Goal: Browse casually

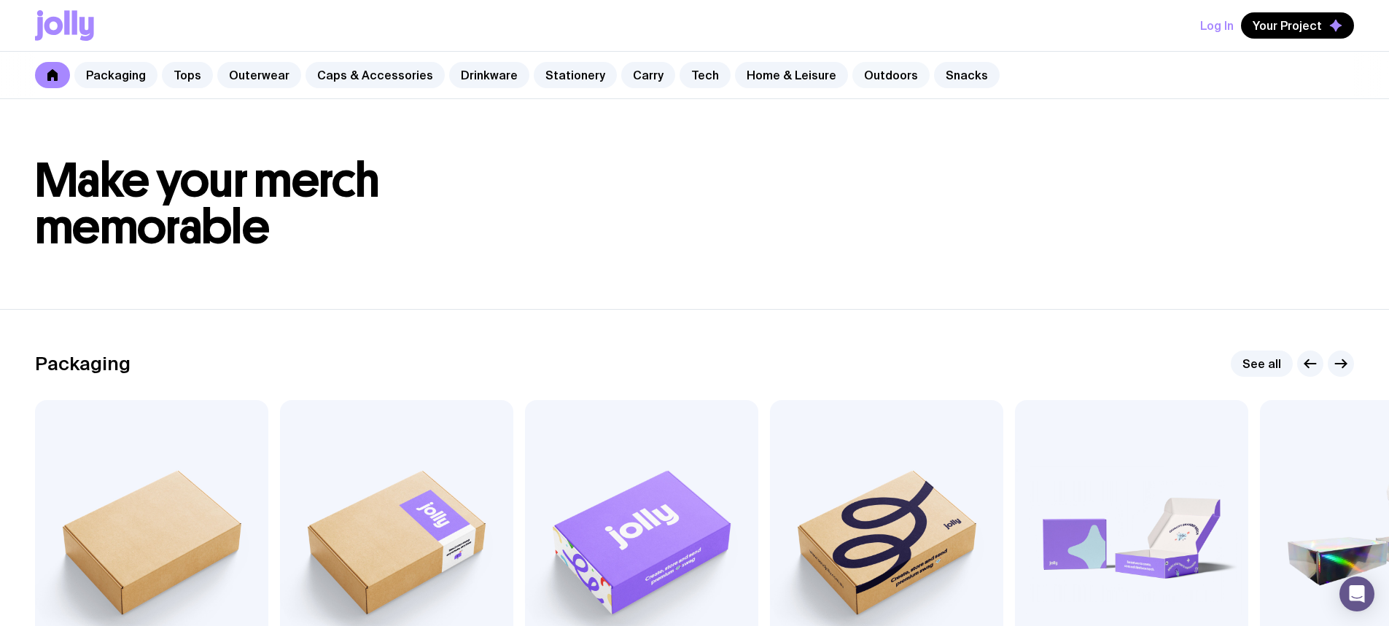
click at [869, 78] on link "Outdoors" at bounding box center [890, 75] width 77 height 26
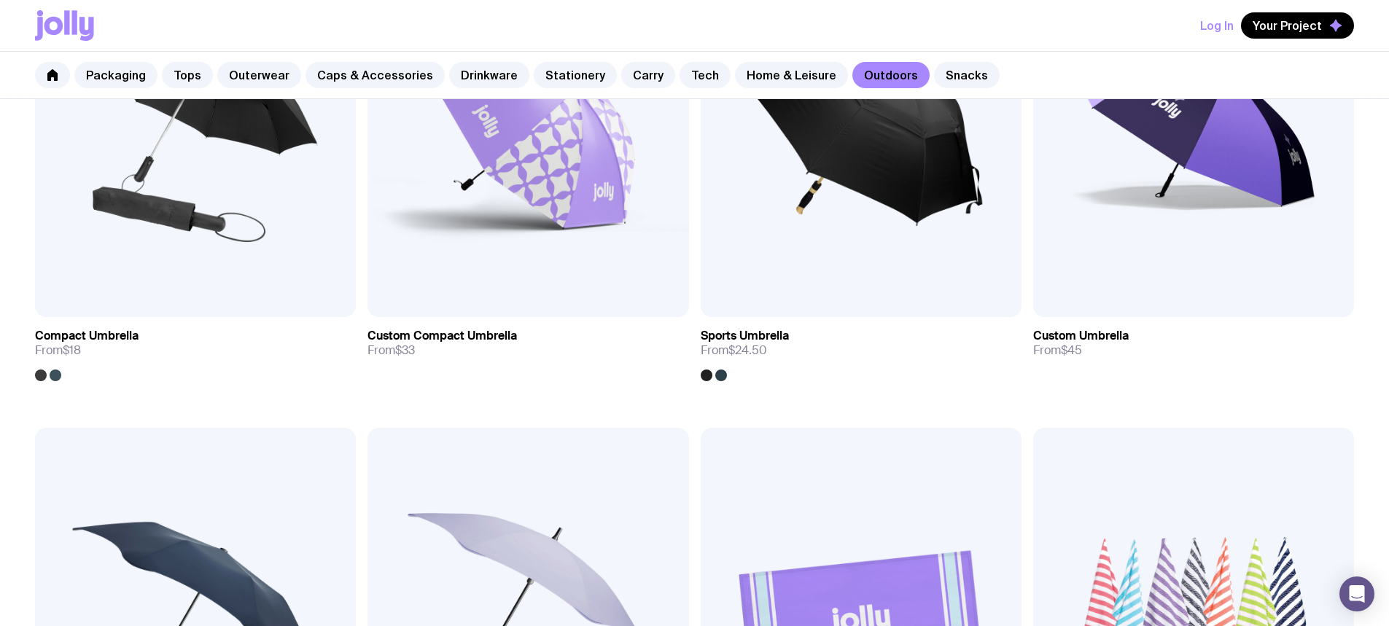
scroll to position [583, 0]
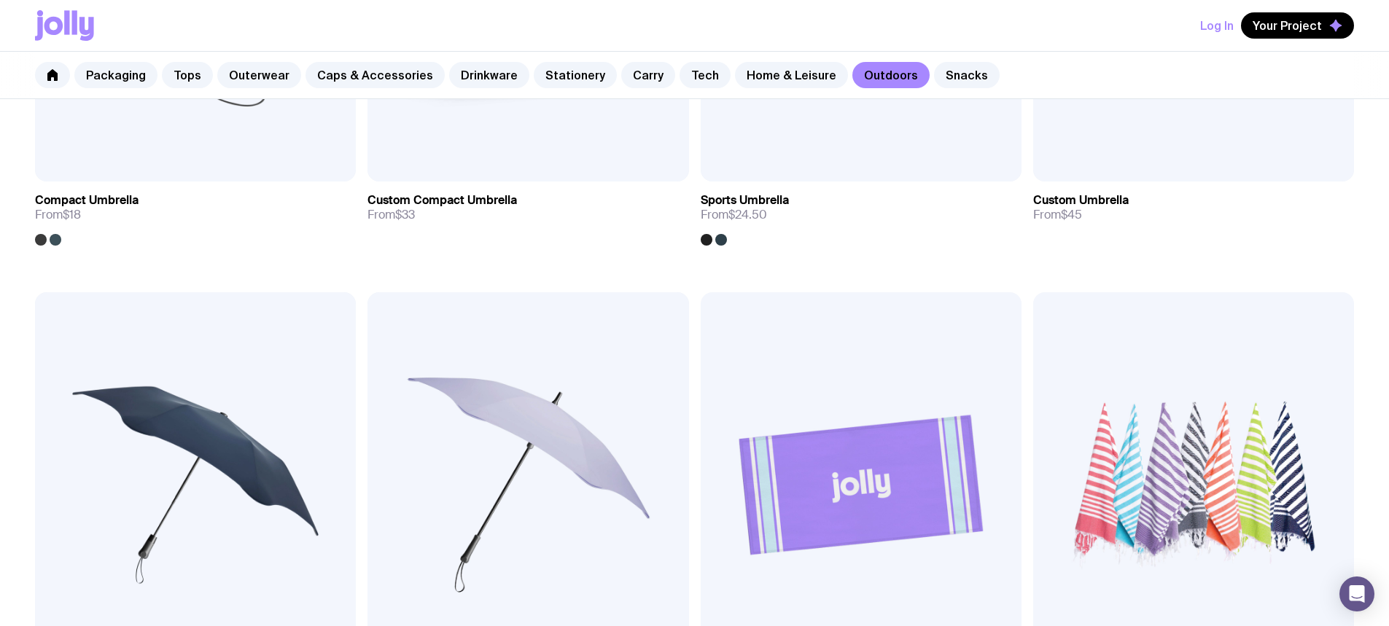
click at [701, 302] on img at bounding box center [861, 484] width 321 height 385
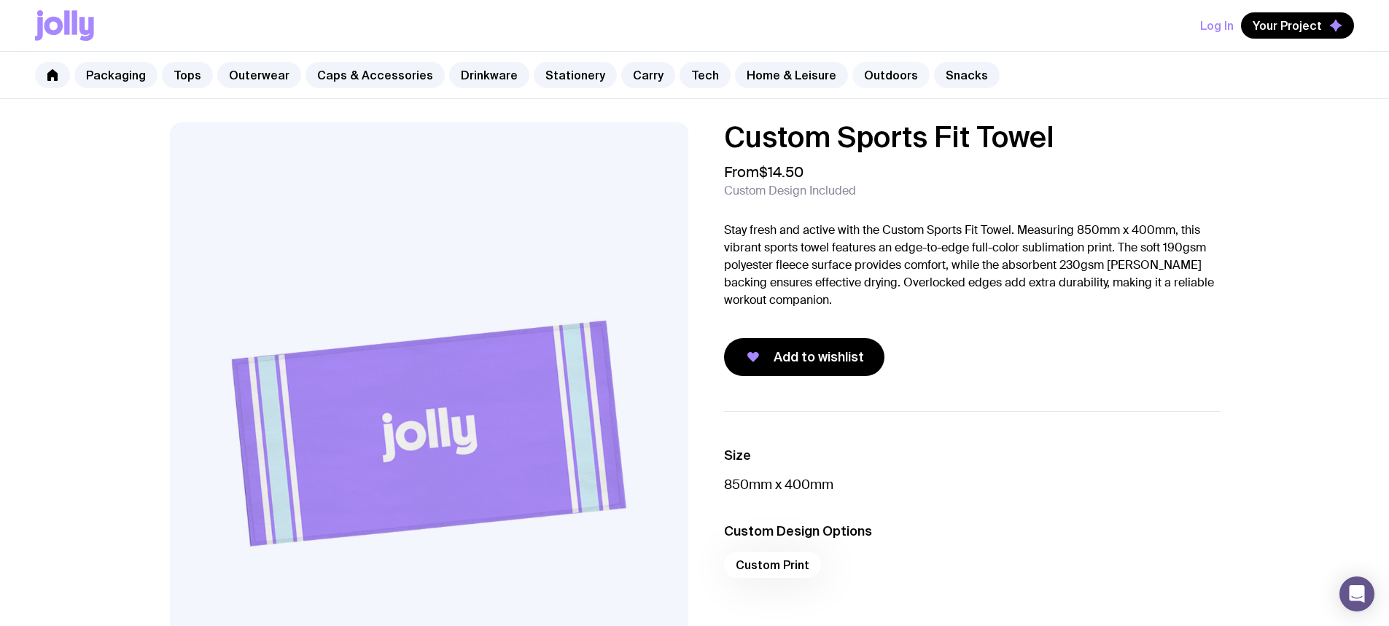
click at [881, 71] on link "Outdoors" at bounding box center [890, 75] width 77 height 26
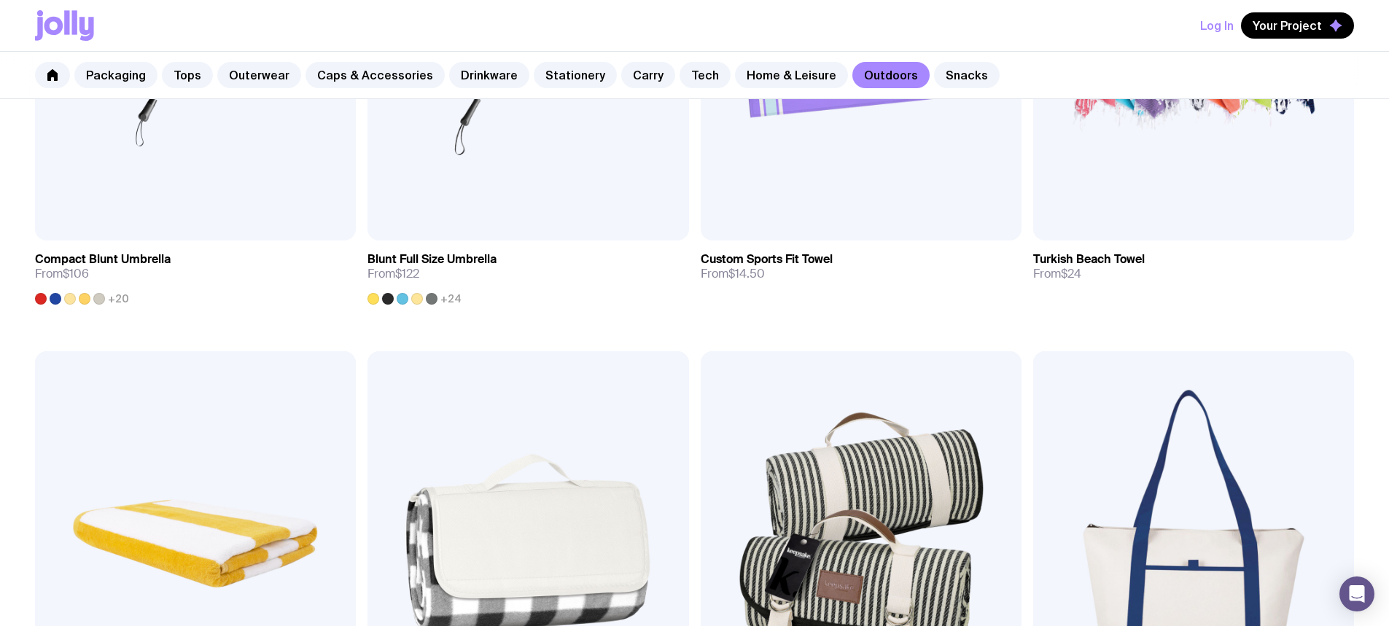
scroll to position [1094, 0]
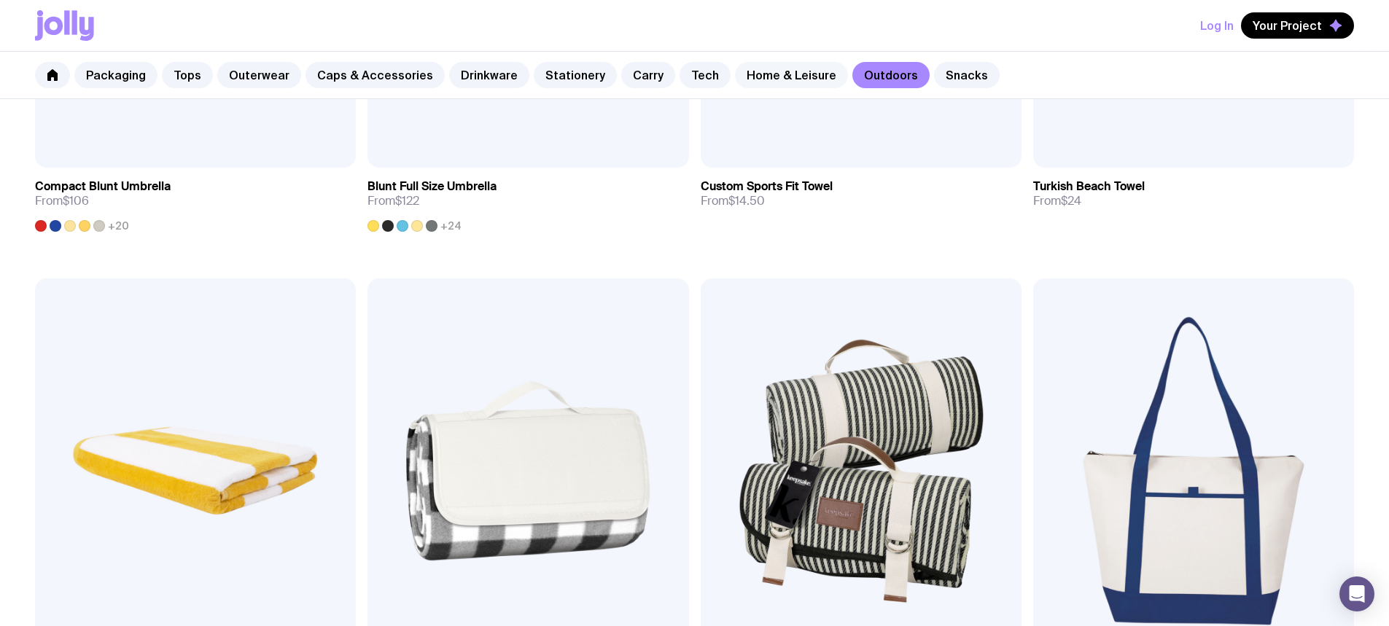
click at [740, 75] on link "Home & Leisure" at bounding box center [791, 75] width 113 height 26
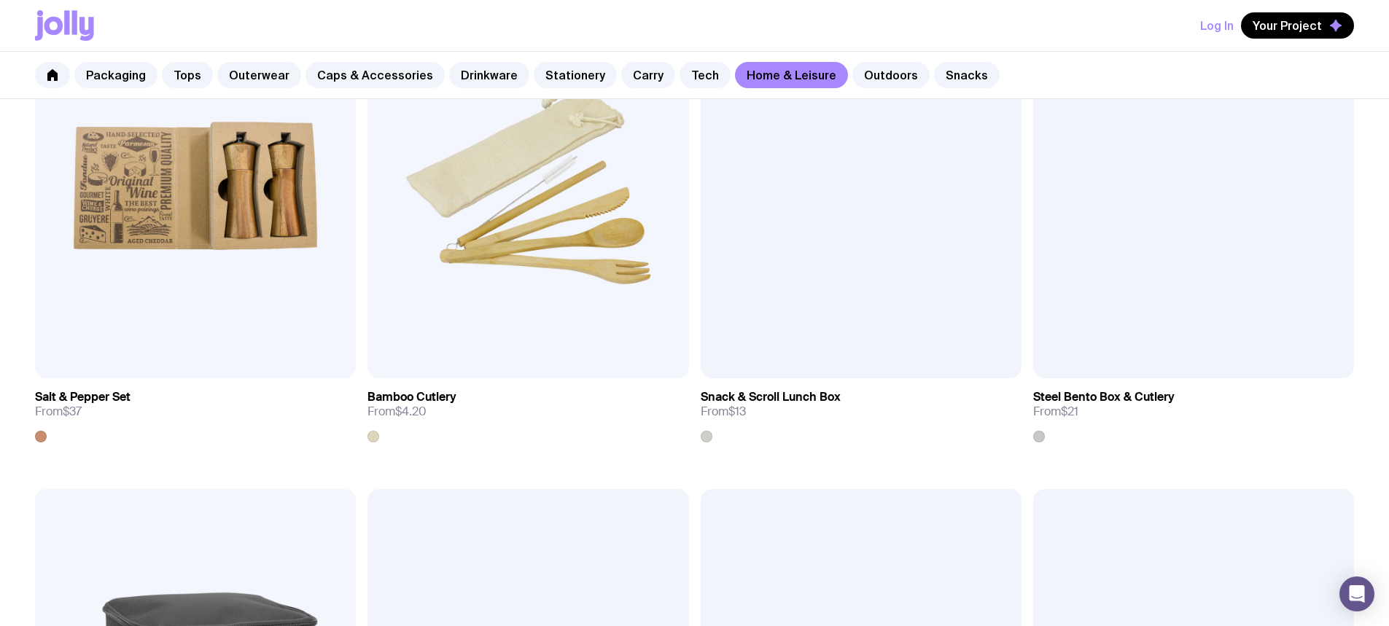
scroll to position [1896, 0]
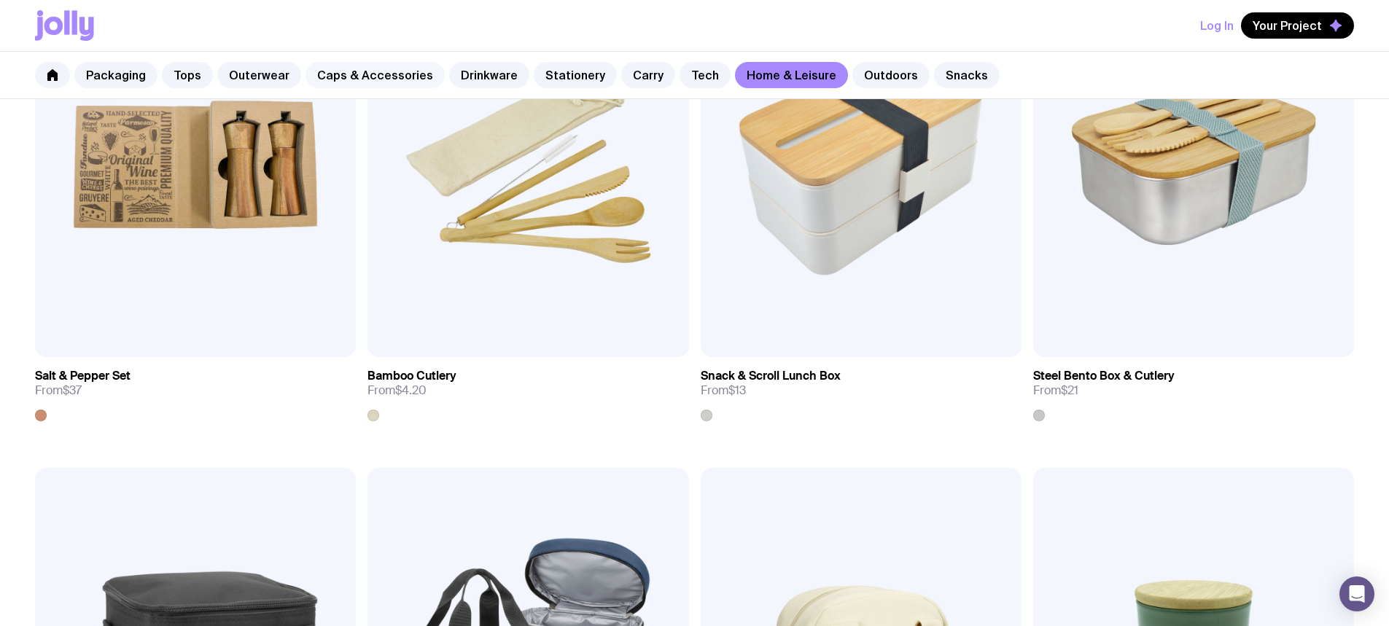
click at [407, 79] on link "Caps & Accessories" at bounding box center [375, 75] width 139 height 26
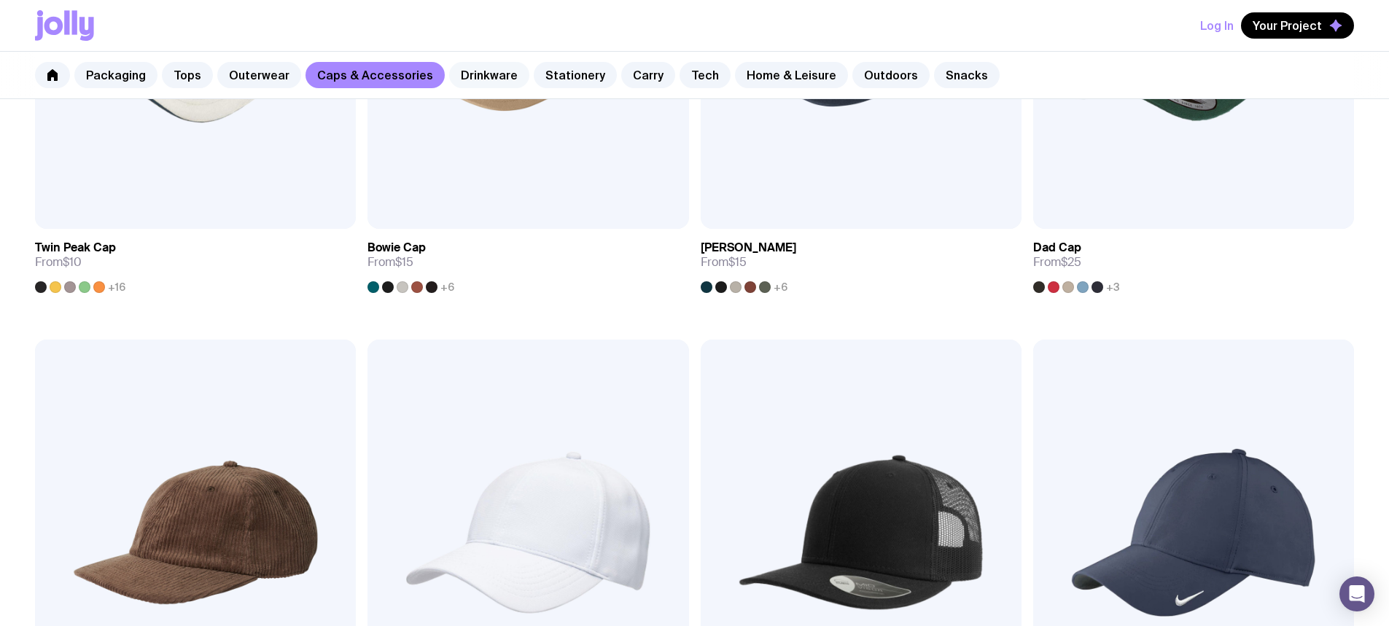
scroll to position [510, 0]
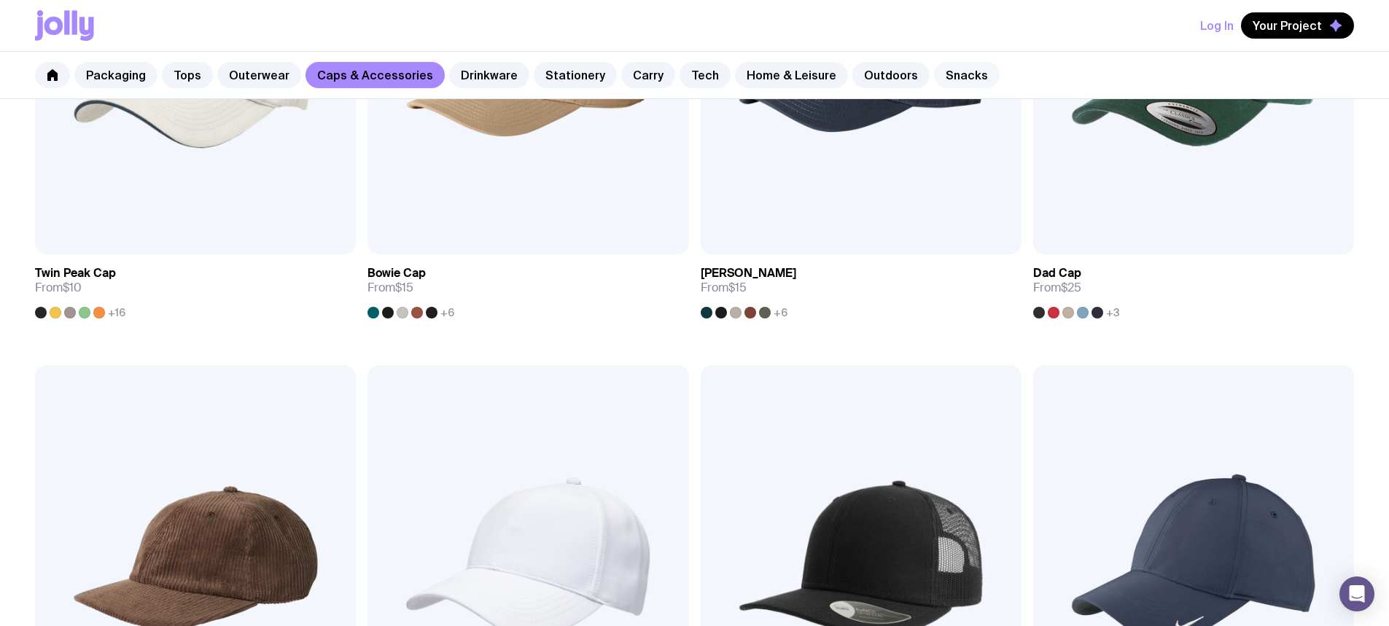
click at [934, 77] on link "Snacks" at bounding box center [967, 75] width 66 height 26
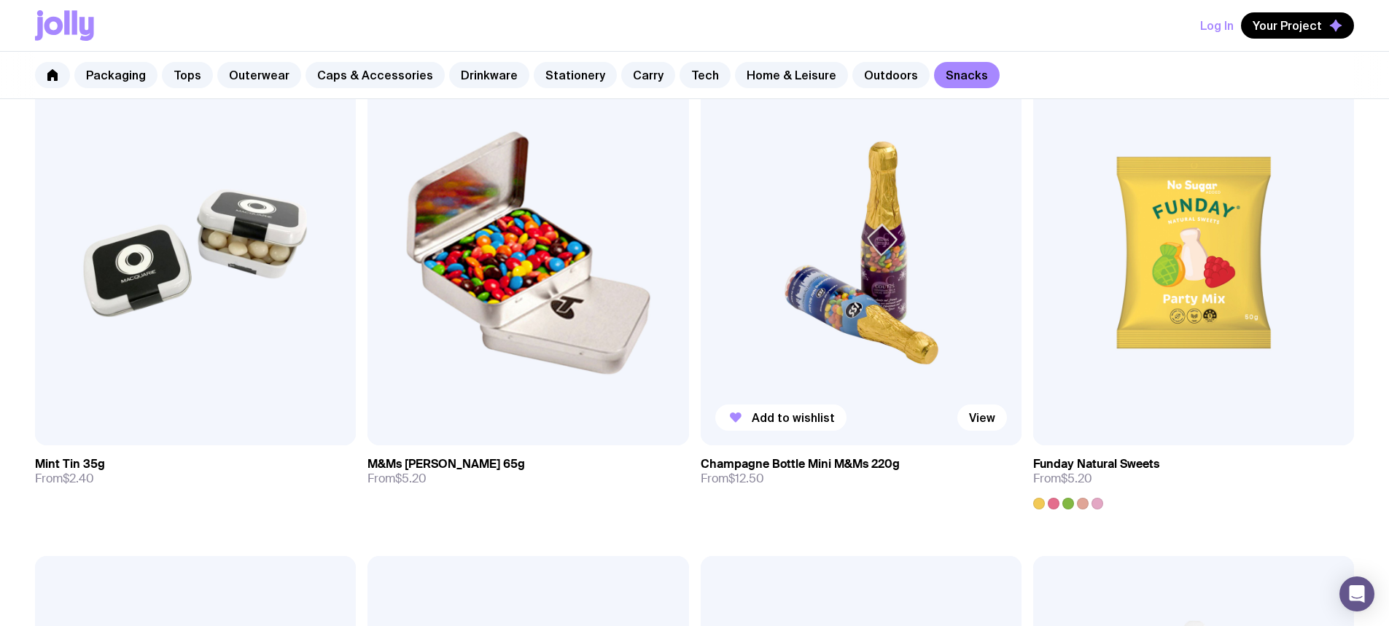
scroll to position [174, 0]
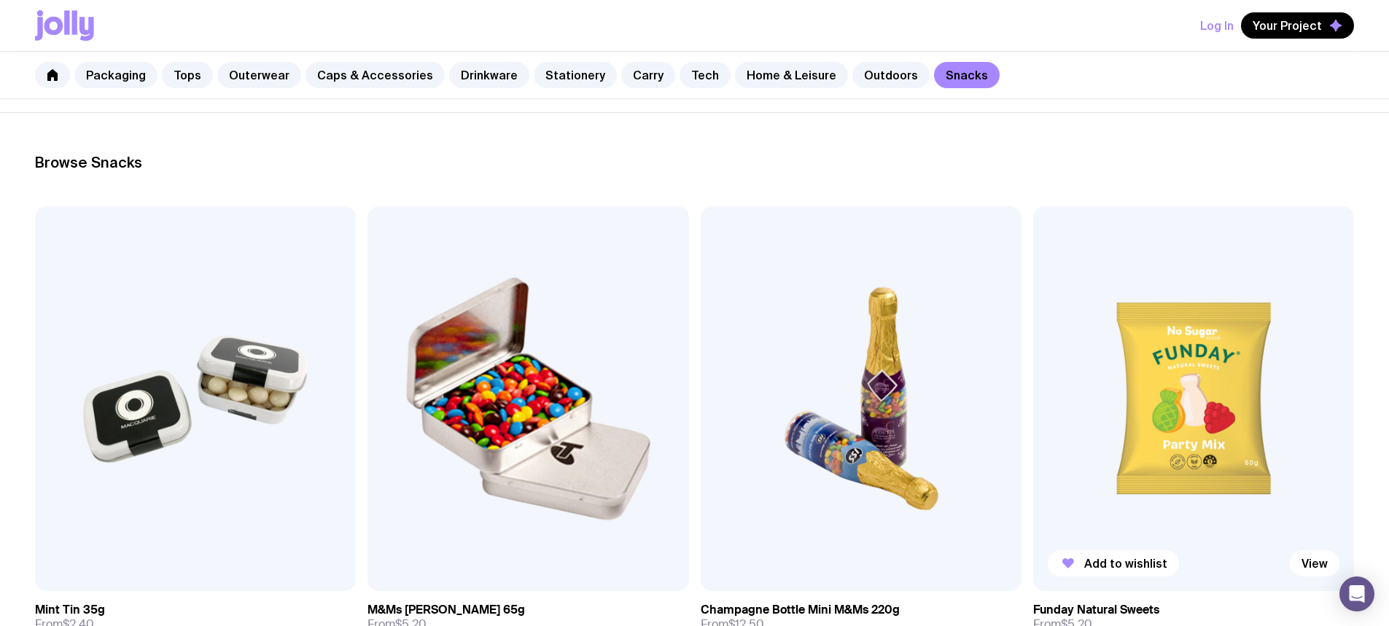
click at [1033, 338] on img at bounding box center [1193, 398] width 321 height 385
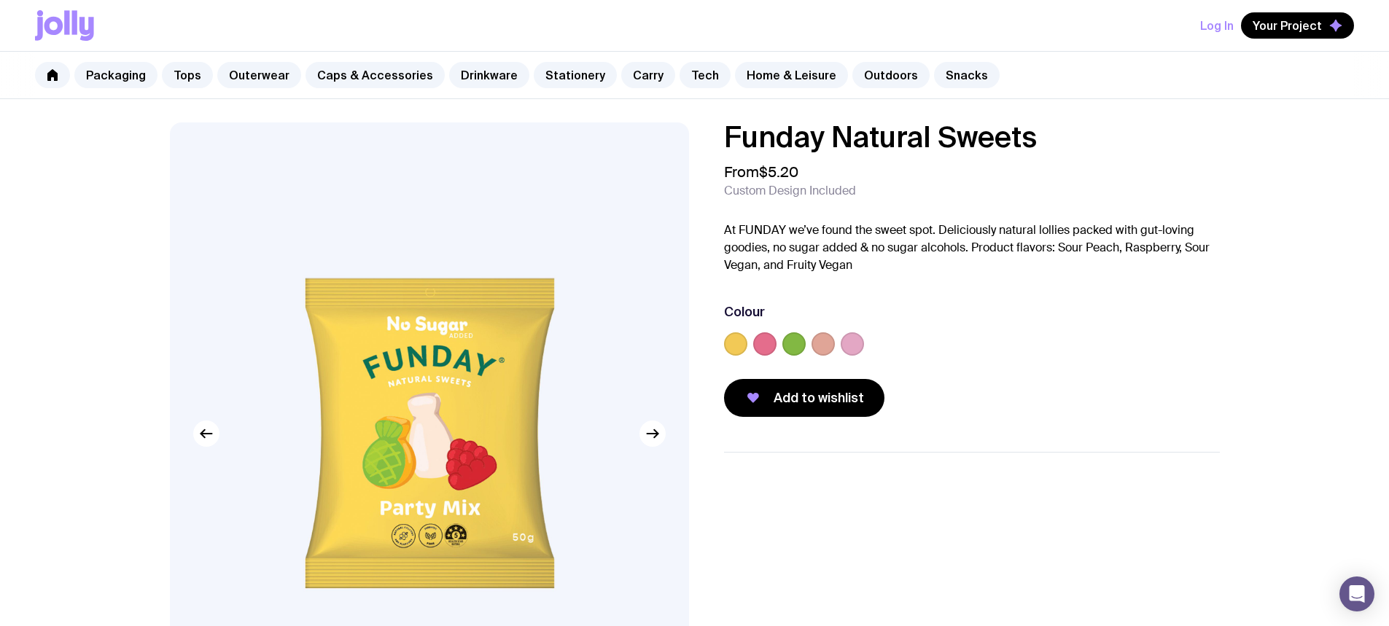
click at [763, 336] on label at bounding box center [764, 344] width 23 height 23
click at [0, 0] on input "radio" at bounding box center [0, 0] width 0 height 0
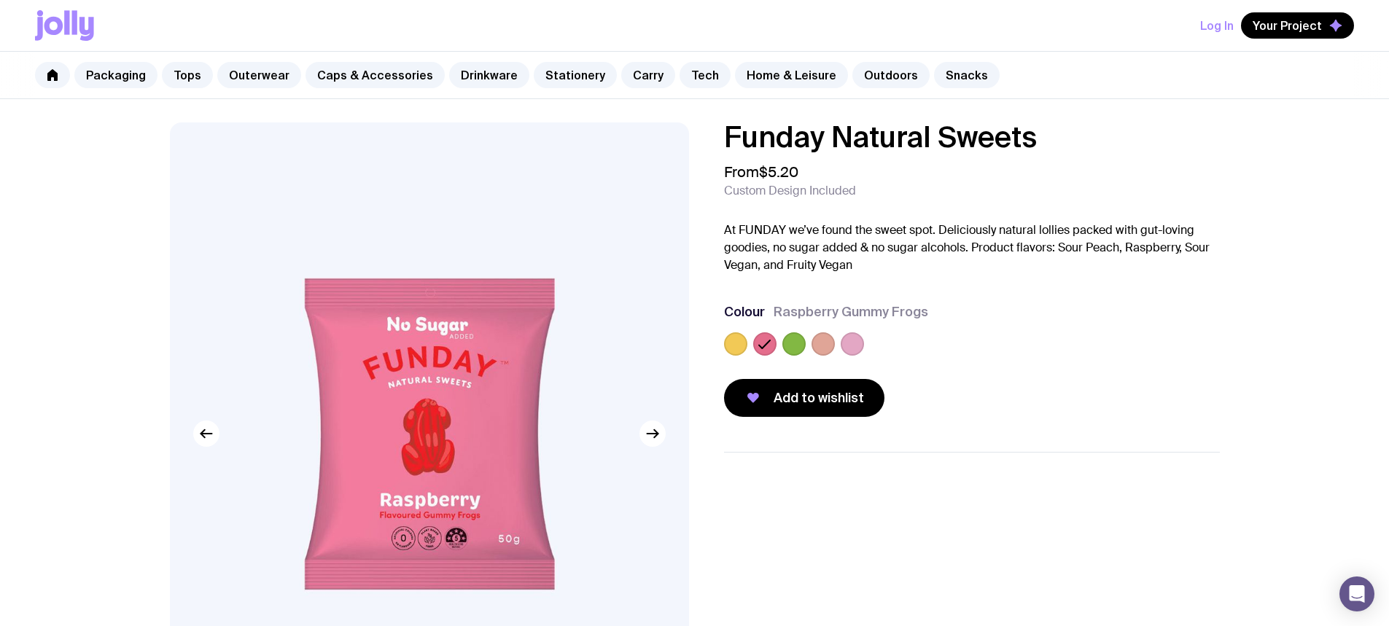
click at [791, 340] on label at bounding box center [793, 344] width 23 height 23
click at [0, 0] on input "radio" at bounding box center [0, 0] width 0 height 0
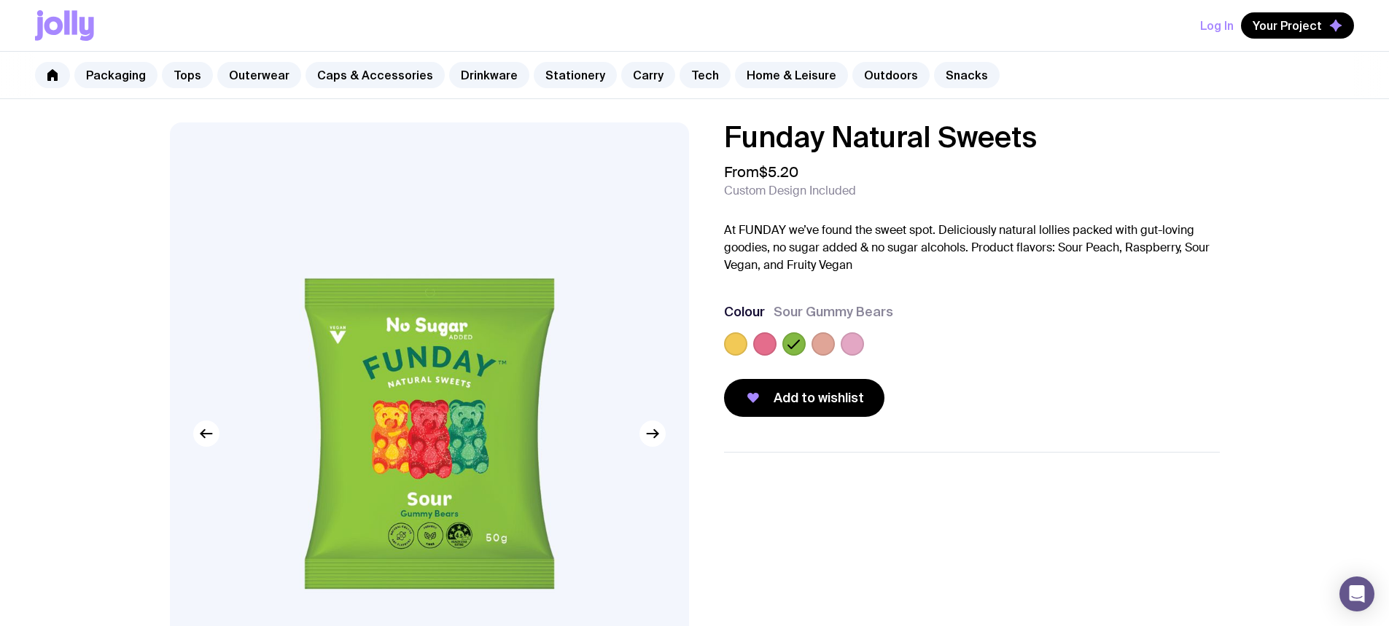
click at [823, 344] on label at bounding box center [823, 344] width 23 height 23
click at [0, 0] on input "radio" at bounding box center [0, 0] width 0 height 0
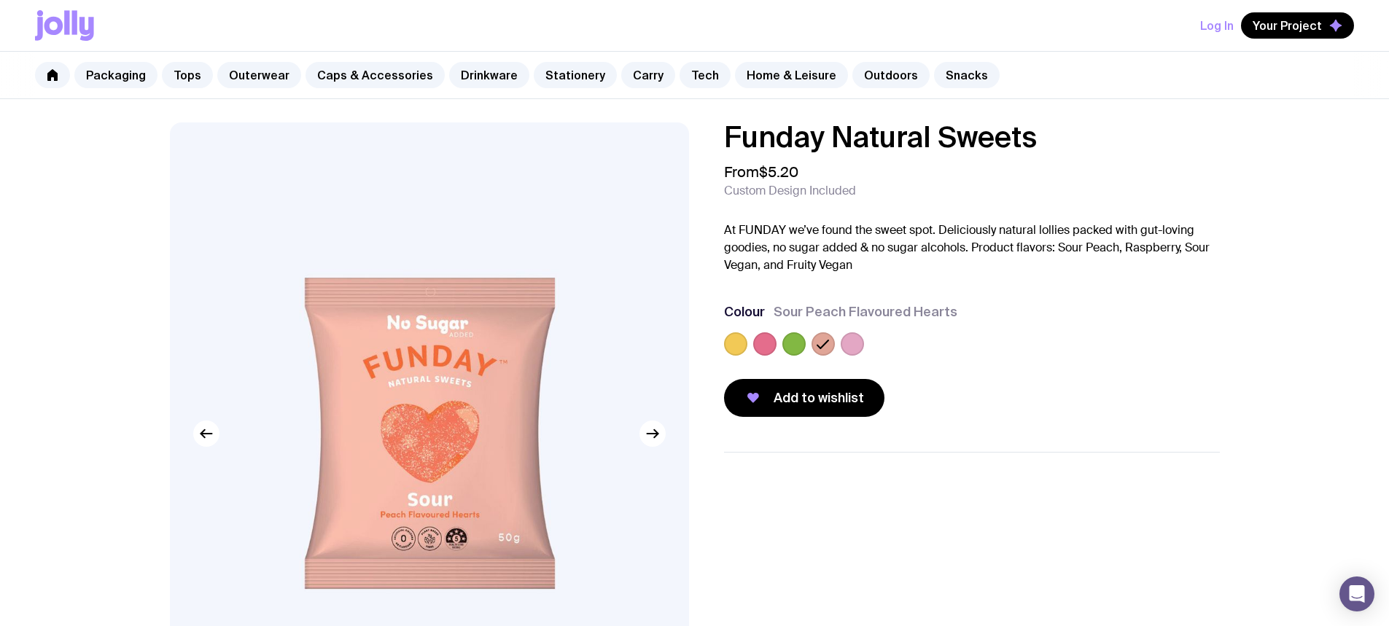
click at [854, 346] on label at bounding box center [852, 344] width 23 height 23
click at [0, 0] on input "radio" at bounding box center [0, 0] width 0 height 0
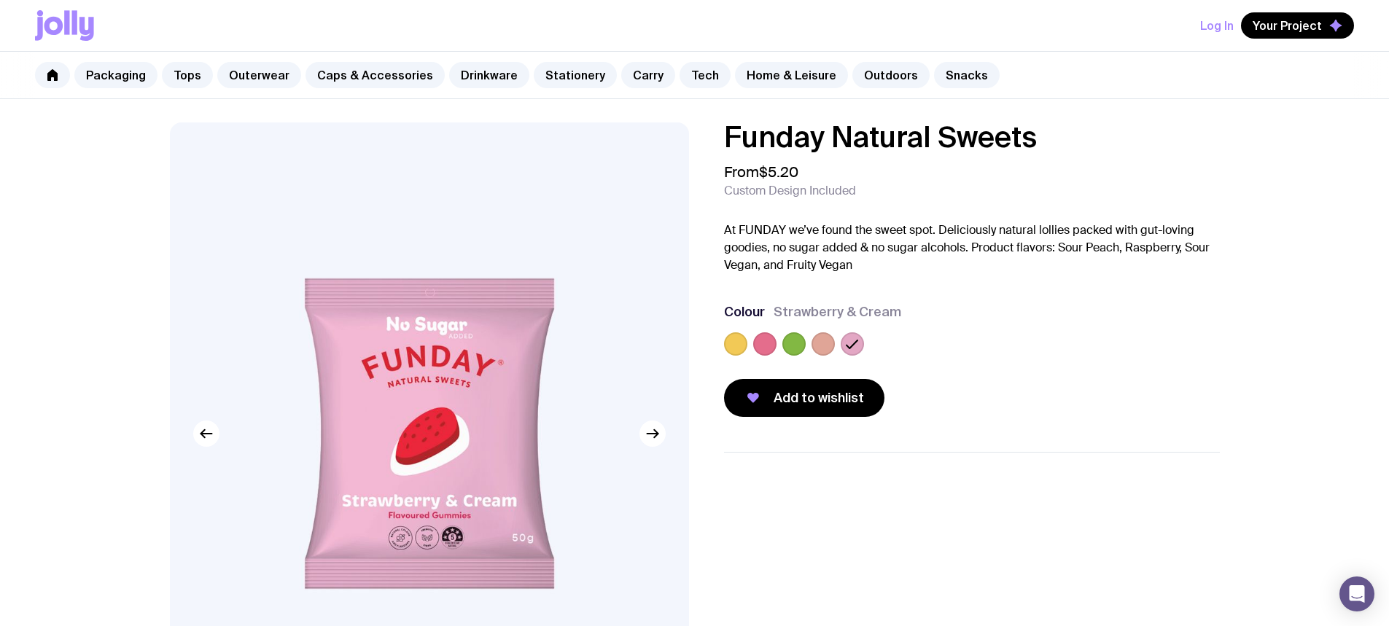
click at [788, 343] on label at bounding box center [793, 344] width 23 height 23
click at [0, 0] on input "radio" at bounding box center [0, 0] width 0 height 0
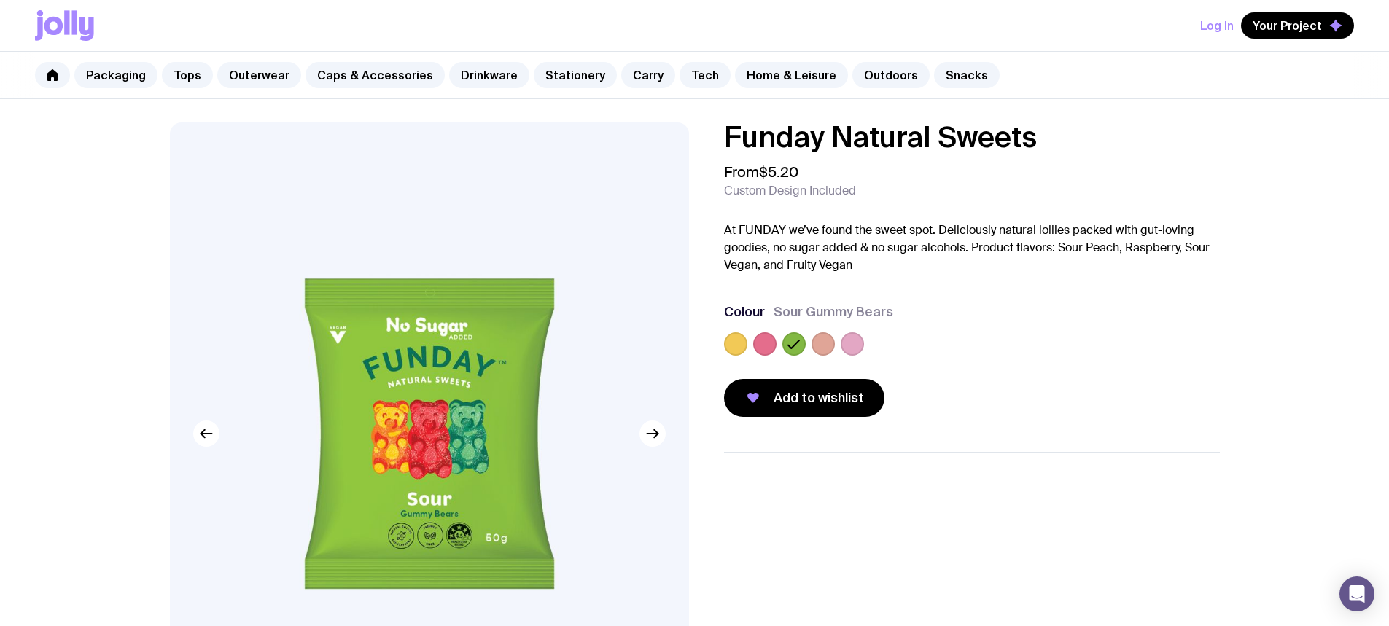
click at [767, 347] on label at bounding box center [764, 344] width 23 height 23
click at [0, 0] on input "radio" at bounding box center [0, 0] width 0 height 0
